Goal: Transaction & Acquisition: Purchase product/service

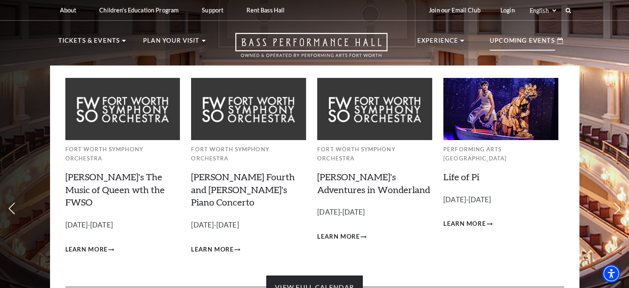
click at [331, 275] on link "View Full Calendar" at bounding box center [315, 286] width 96 height 23
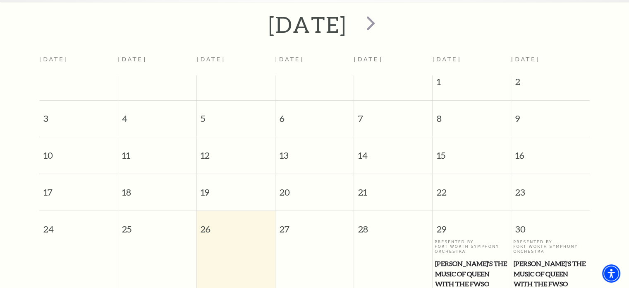
scroll to position [87, 0]
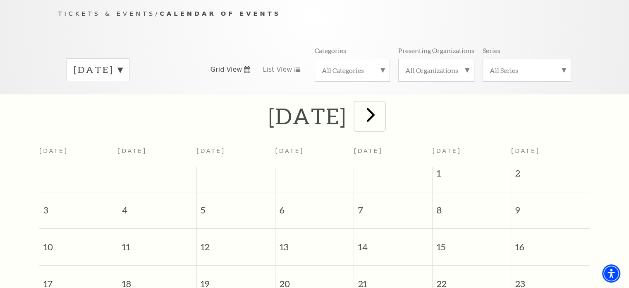
click at [383, 106] on span "next" at bounding box center [371, 115] width 24 height 24
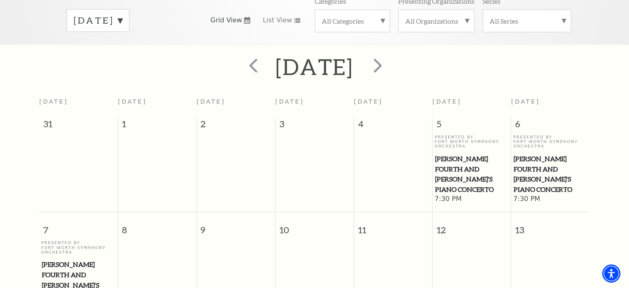
scroll to position [134, 0]
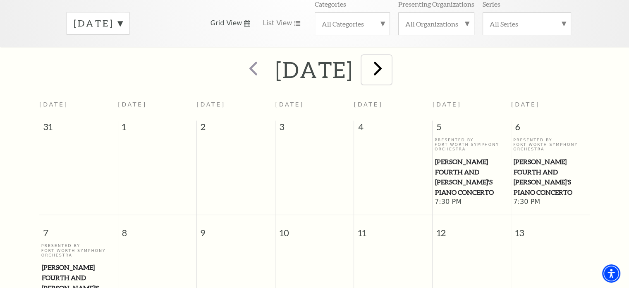
click at [390, 60] on span "next" at bounding box center [378, 68] width 24 height 24
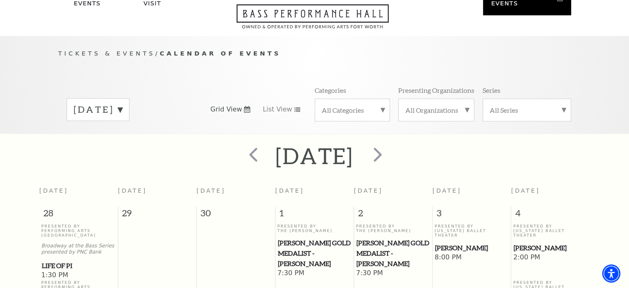
scroll to position [0, 0]
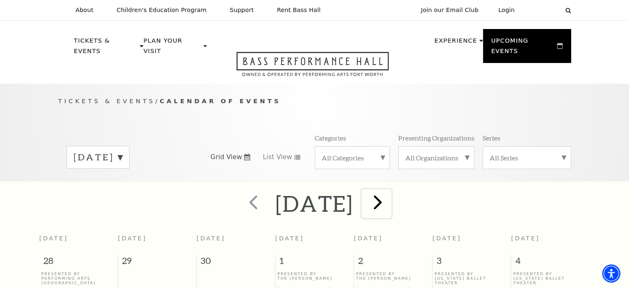
click at [390, 195] on span "next" at bounding box center [378, 202] width 24 height 24
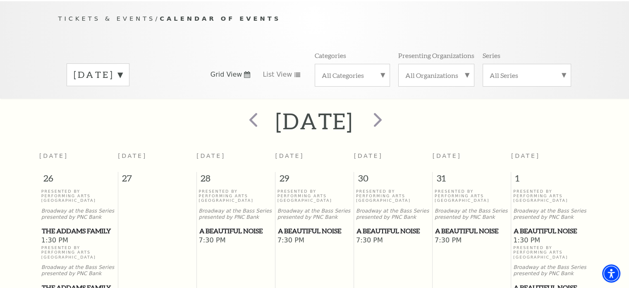
scroll to position [74, 0]
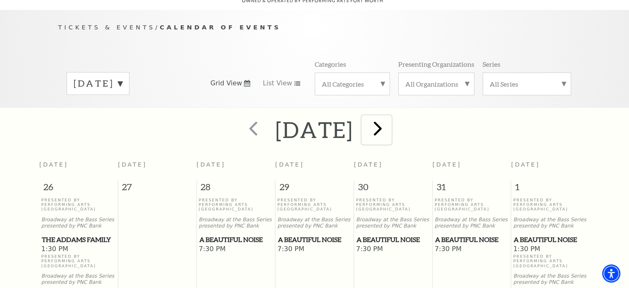
click at [390, 126] on span "next" at bounding box center [378, 128] width 24 height 24
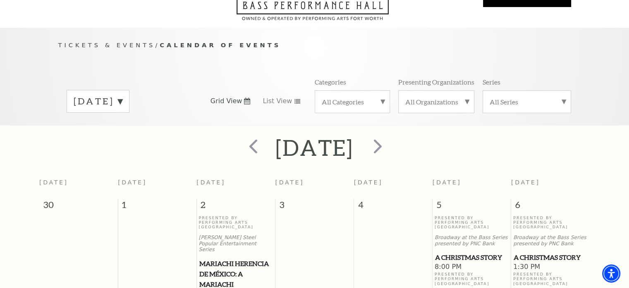
scroll to position [55, 0]
click at [390, 138] on span "next" at bounding box center [378, 147] width 24 height 24
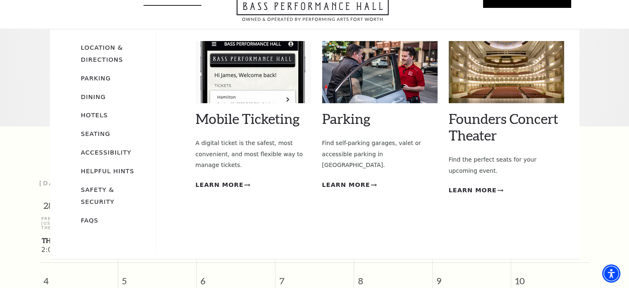
scroll to position [73, 0]
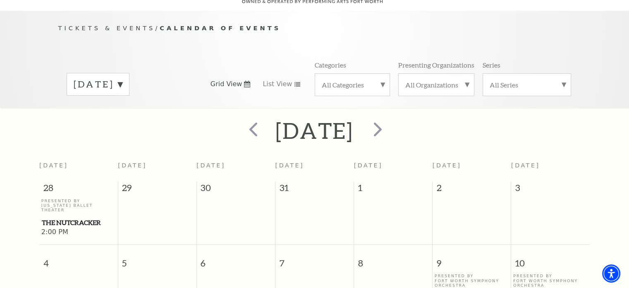
click at [282, 64] on div "January 2026 Grid View List View Categories All Categories Presenting Organizat…" at bounding box center [314, 83] width 513 height 47
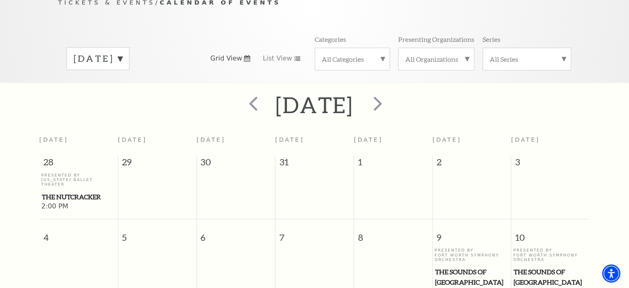
scroll to position [69, 0]
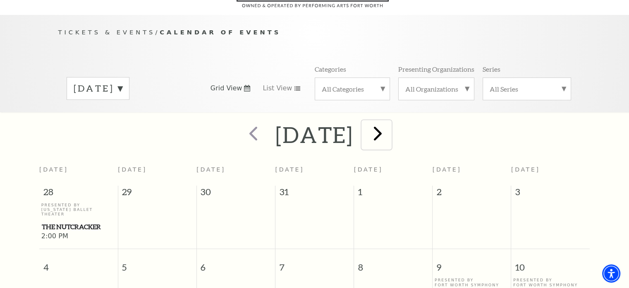
click at [390, 127] on span "next" at bounding box center [378, 133] width 24 height 24
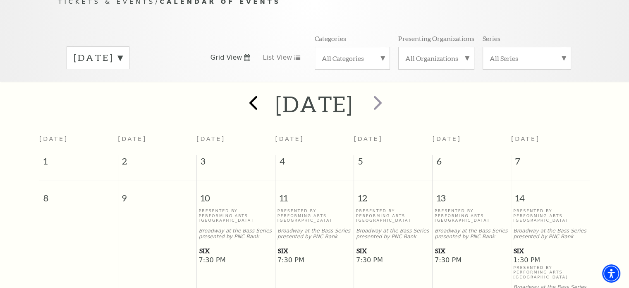
scroll to position [99, 0]
click at [242, 94] on span "prev" at bounding box center [254, 103] width 24 height 24
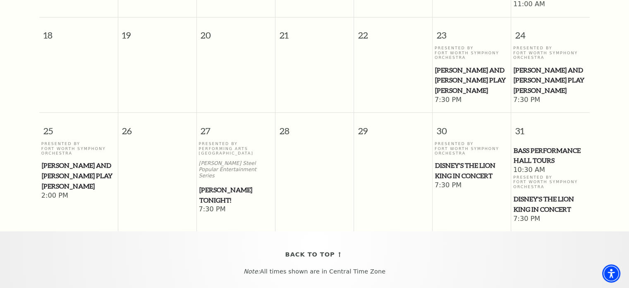
scroll to position [510, 0]
click at [463, 160] on span "Disney's The Lion King in Concert" at bounding box center [472, 170] width 74 height 20
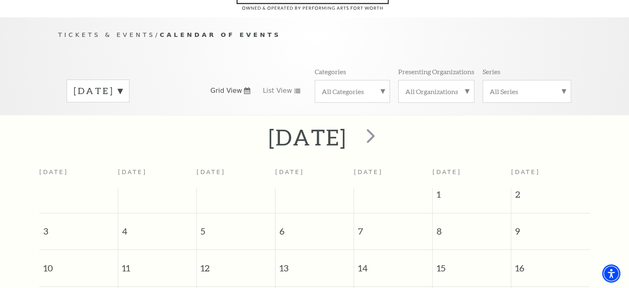
scroll to position [73, 0]
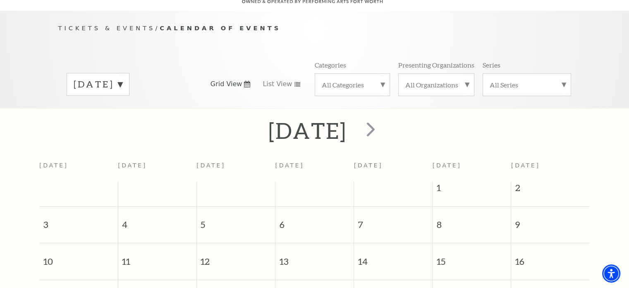
click at [122, 78] on label "August 2025" at bounding box center [98, 84] width 49 height 13
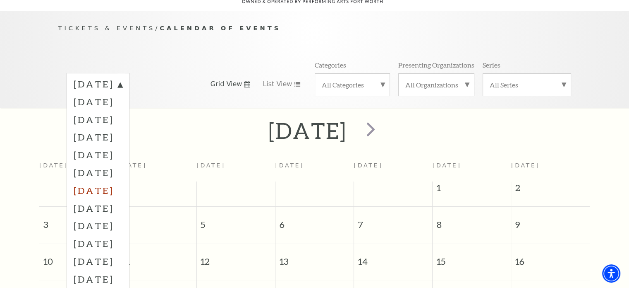
click at [122, 183] on label "February 2026" at bounding box center [98, 190] width 49 height 18
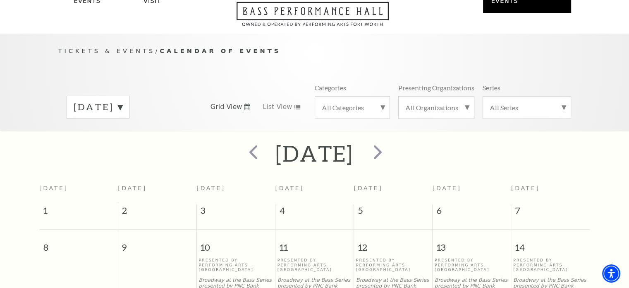
scroll to position [0, 0]
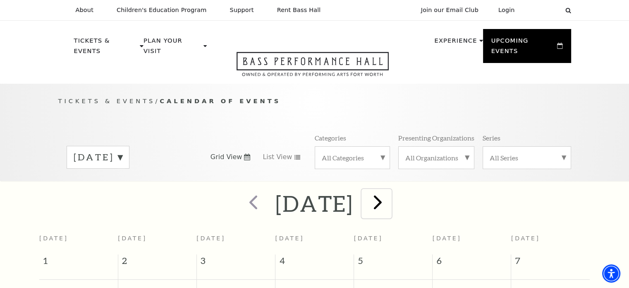
click at [390, 192] on span "next" at bounding box center [378, 202] width 24 height 24
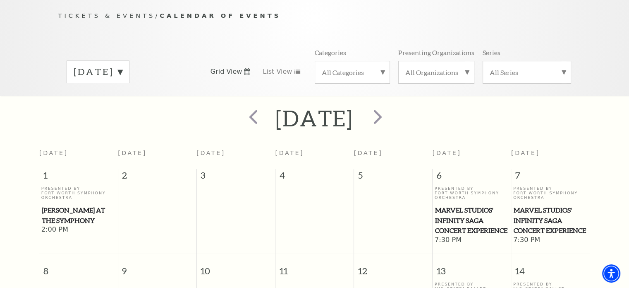
scroll to position [79, 0]
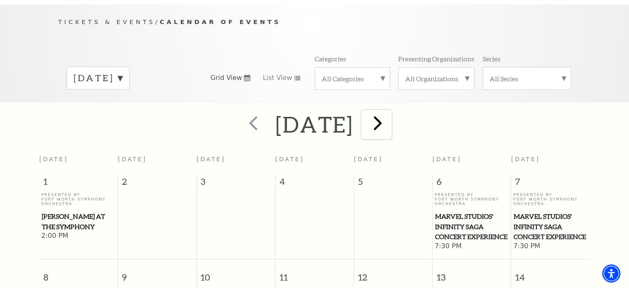
click at [390, 116] on span "next" at bounding box center [378, 123] width 24 height 24
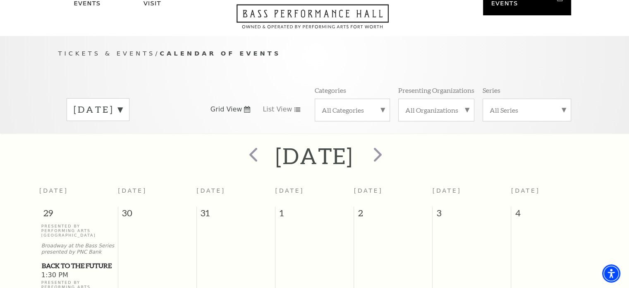
scroll to position [50, 0]
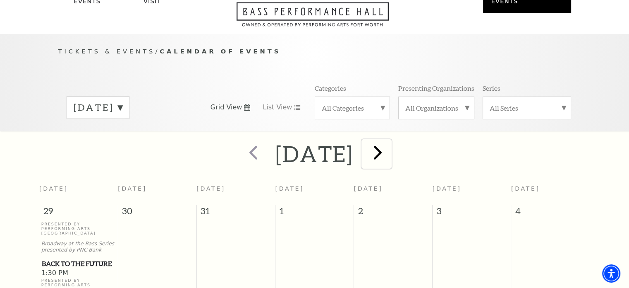
click at [390, 142] on span "next" at bounding box center [378, 152] width 24 height 24
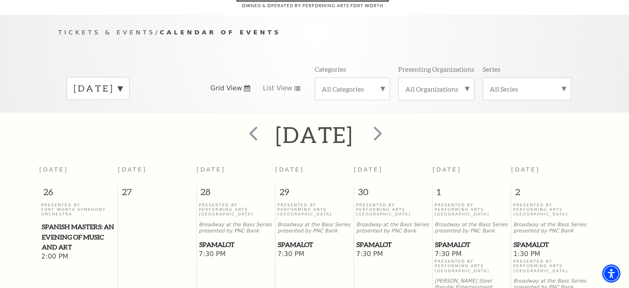
scroll to position [56, 0]
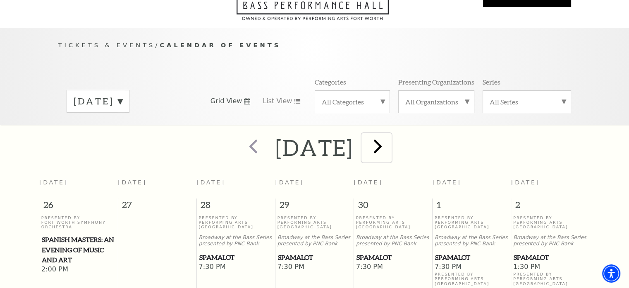
click at [389, 137] on span "next" at bounding box center [378, 146] width 24 height 24
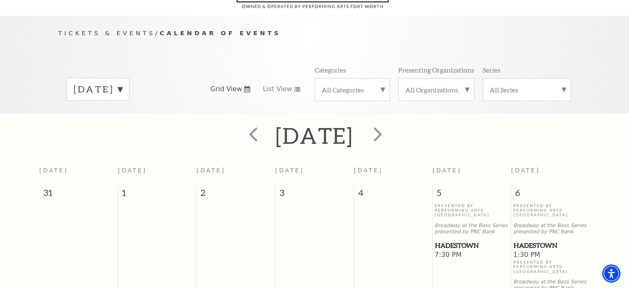
scroll to position [69, 0]
click at [390, 125] on span "next" at bounding box center [378, 133] width 24 height 24
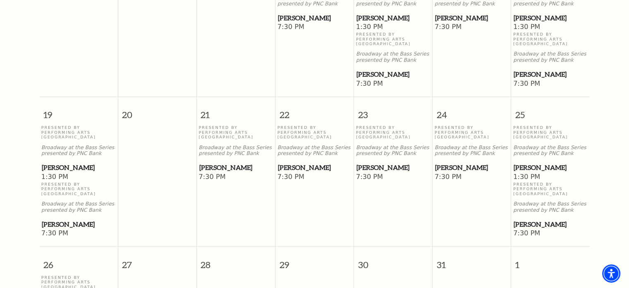
scroll to position [473, 0]
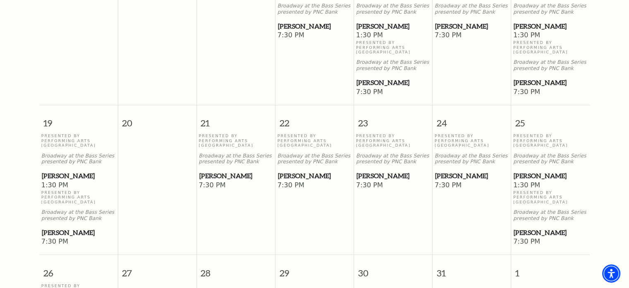
click at [451, 172] on span "[PERSON_NAME]" at bounding box center [472, 176] width 74 height 10
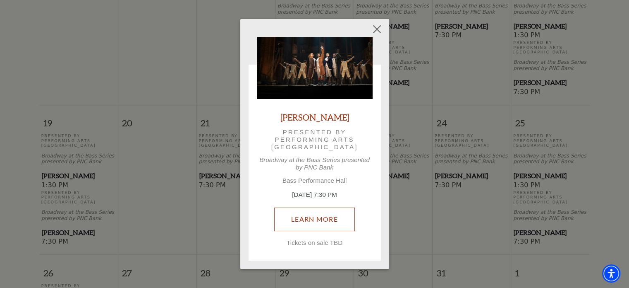
click at [329, 210] on link "Learn More" at bounding box center [314, 218] width 81 height 23
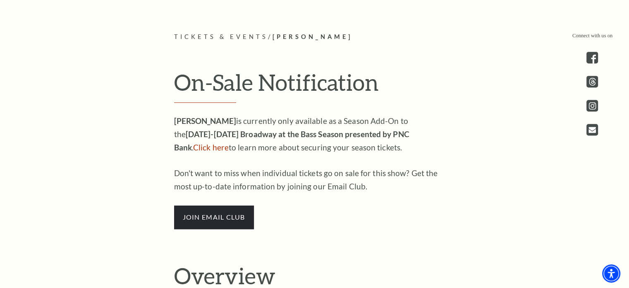
scroll to position [427, 0]
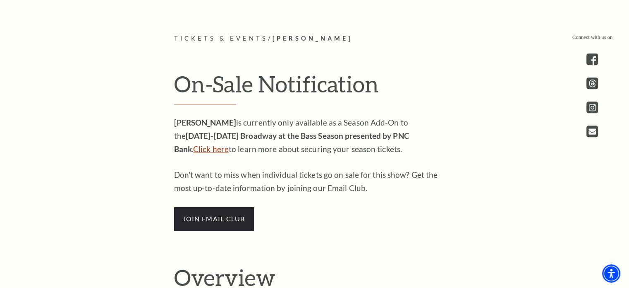
click at [229, 144] on link "Click here" at bounding box center [211, 149] width 36 height 10
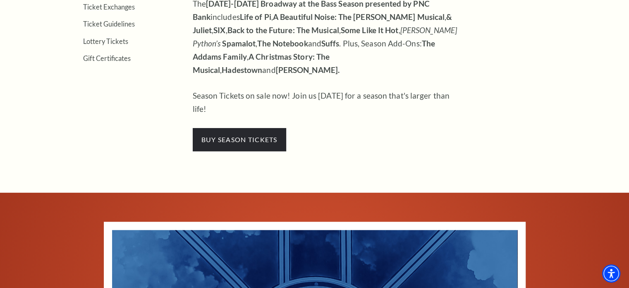
scroll to position [382, 0]
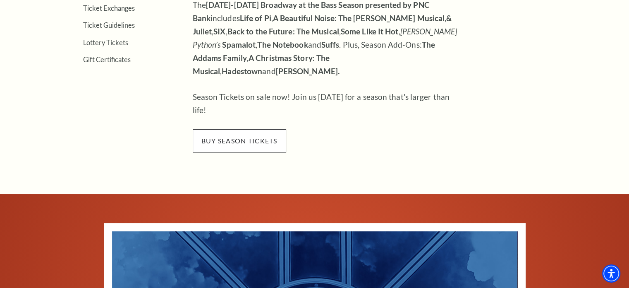
click at [243, 129] on span "buy season tickets" at bounding box center [240, 140] width 94 height 23
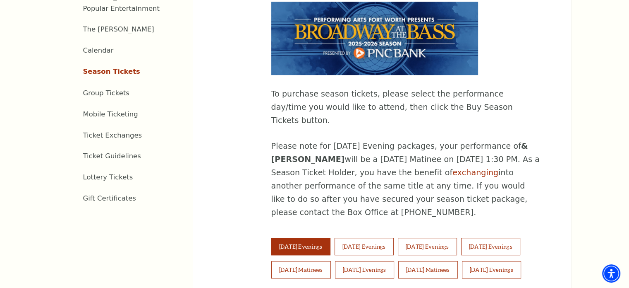
scroll to position [435, 0]
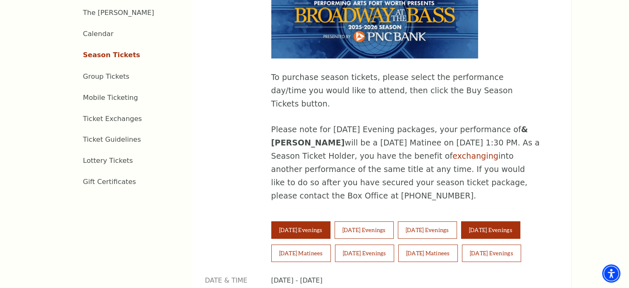
click at [488, 221] on button "[DATE] Evenings" at bounding box center [490, 229] width 59 height 17
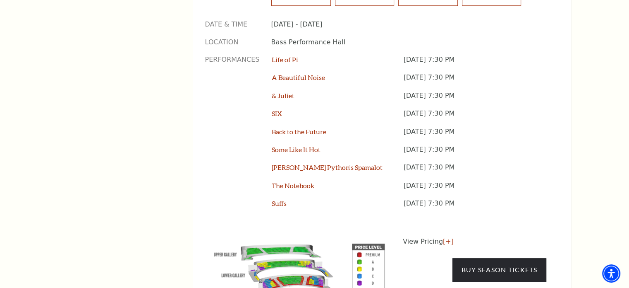
scroll to position [743, 0]
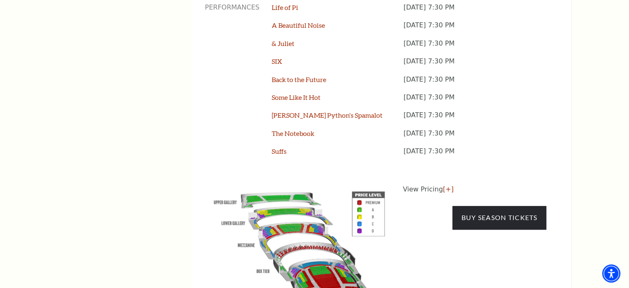
click at [334, 225] on img at bounding box center [299, 247] width 189 height 126
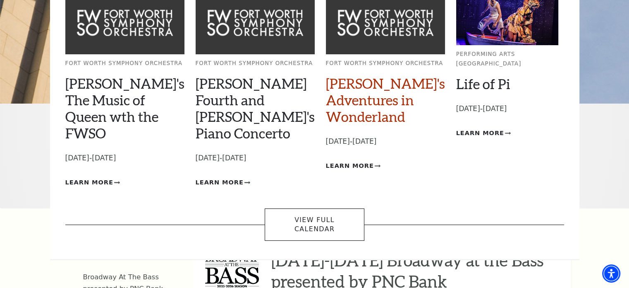
scroll to position [109, 0]
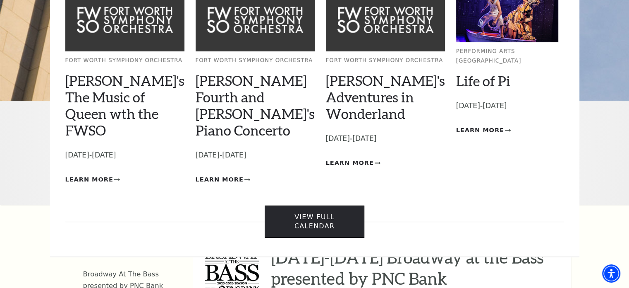
click at [324, 205] on link "View Full Calendar" at bounding box center [315, 221] width 100 height 33
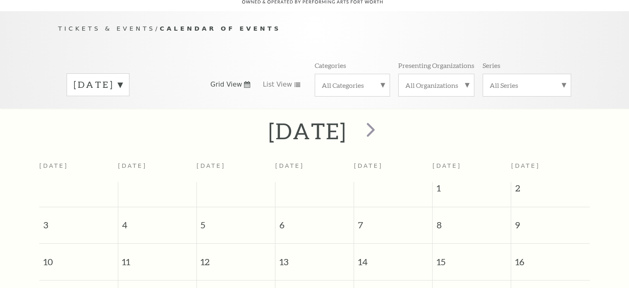
scroll to position [73, 0]
click at [122, 78] on label "[DATE]" at bounding box center [98, 84] width 49 height 13
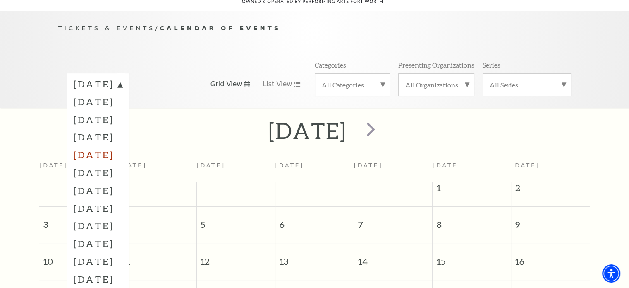
click at [122, 146] on label "[DATE]" at bounding box center [98, 155] width 49 height 18
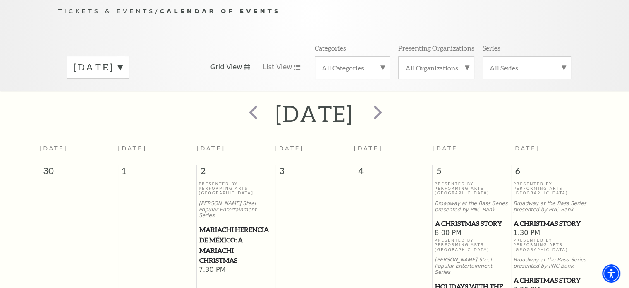
scroll to position [84, 0]
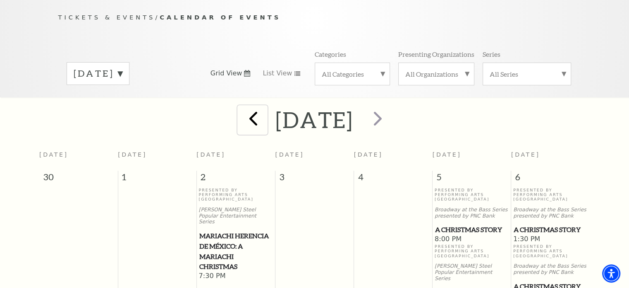
click at [242, 106] on span "prev" at bounding box center [254, 118] width 24 height 24
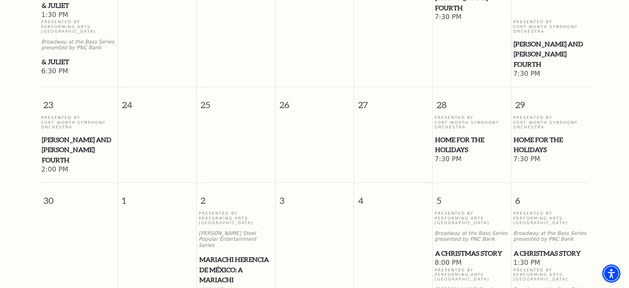
scroll to position [767, 0]
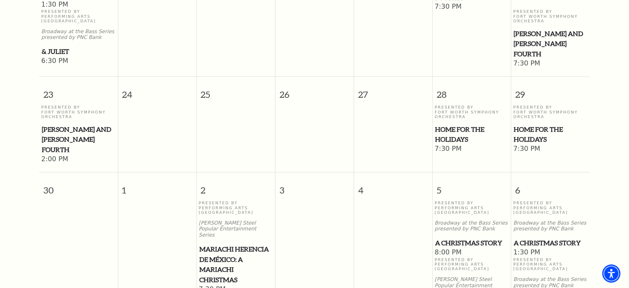
click at [452, 132] on span "Home for the Holidays" at bounding box center [472, 134] width 74 height 20
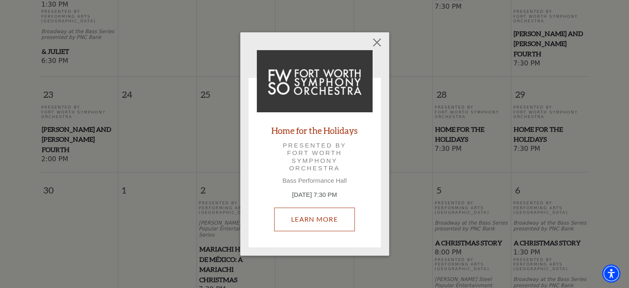
click at [341, 219] on link "Learn More" at bounding box center [314, 218] width 81 height 23
